Goal: Find specific page/section: Find specific page/section

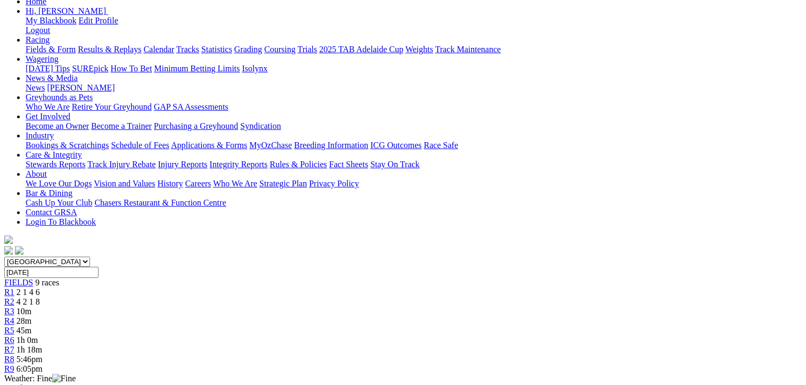
scroll to position [160, 0]
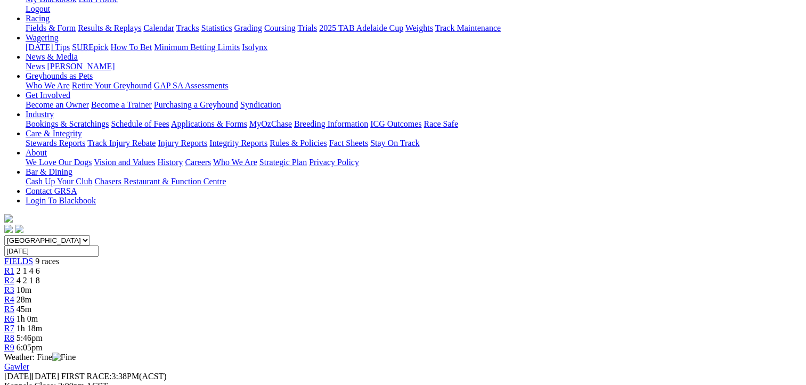
click at [31, 286] on span "10m" at bounding box center [24, 290] width 15 height 9
